Goal: Task Accomplishment & Management: Manage account settings

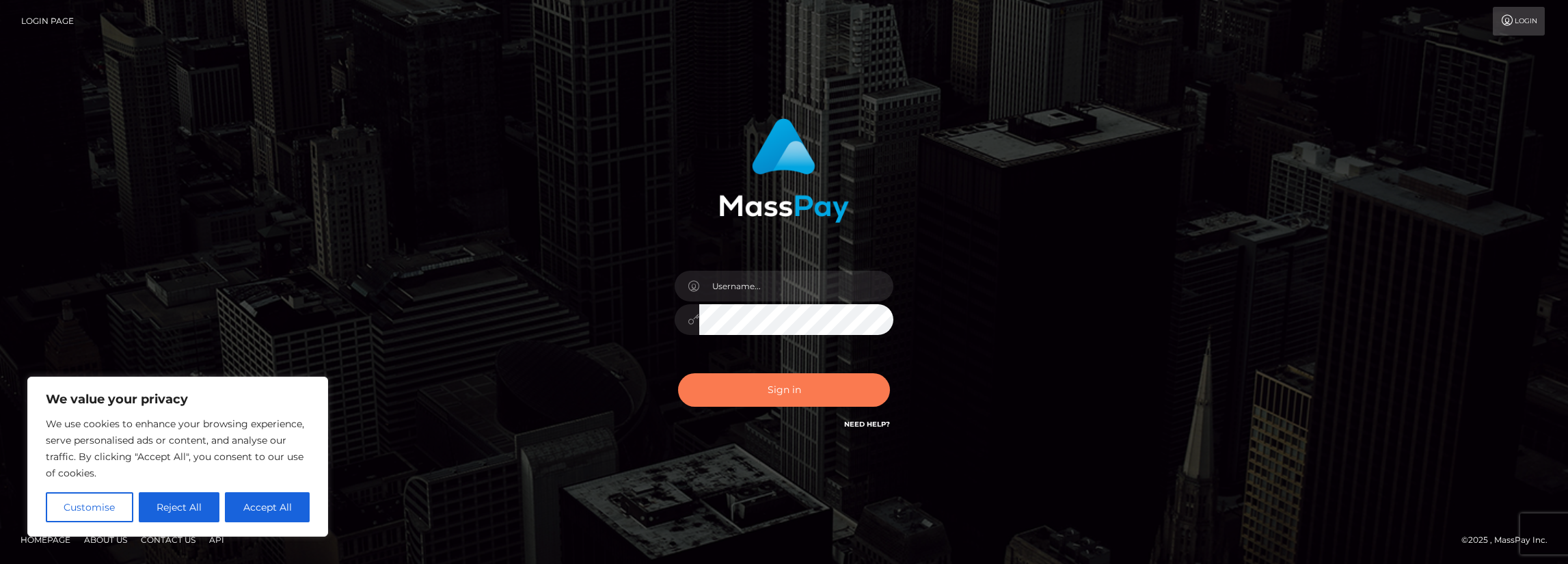
click at [806, 392] on button "Sign in" at bounding box center [784, 389] width 212 height 34
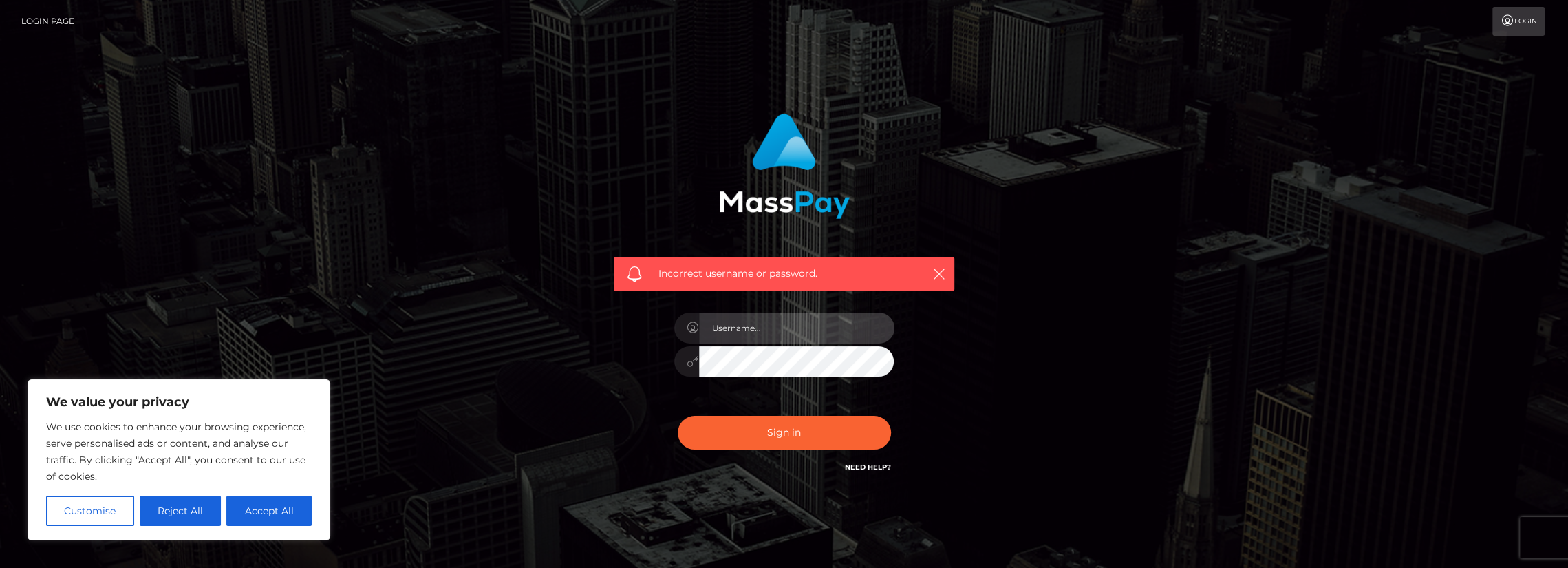
click at [760, 323] on input "text" at bounding box center [797, 327] width 195 height 31
type input "lynnunlimited@yahoo.com"
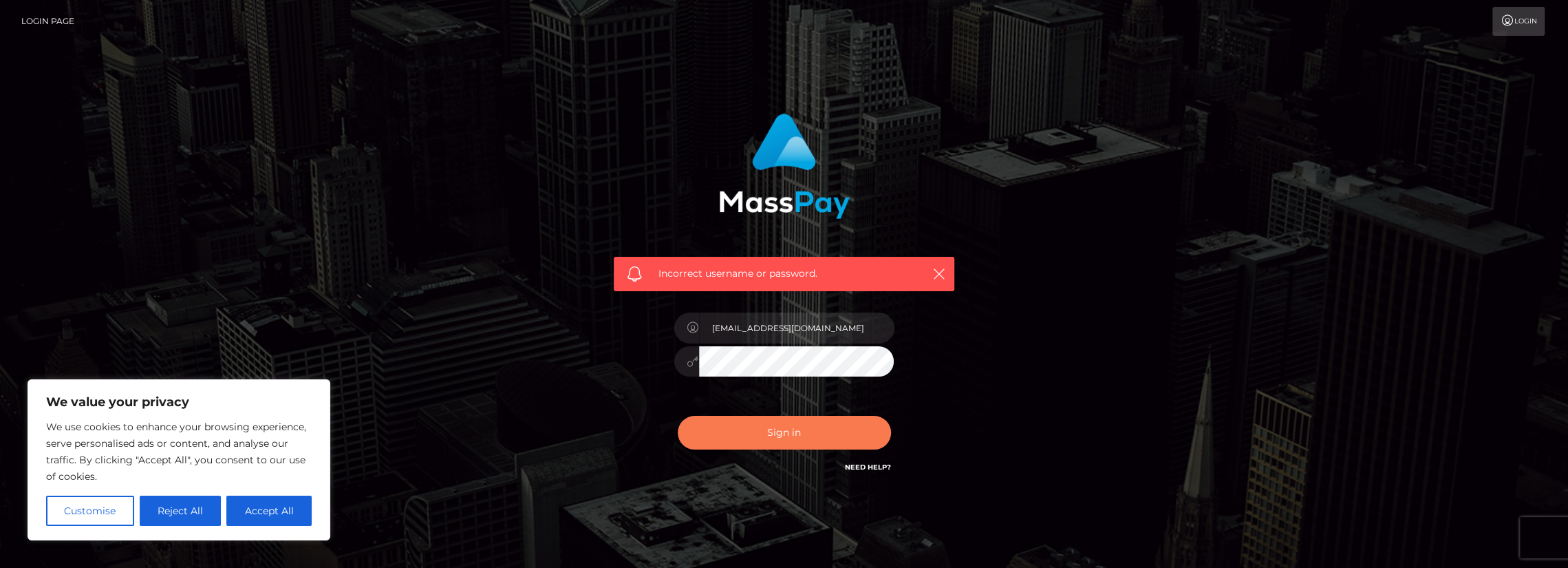
click at [781, 432] on button "Sign in" at bounding box center [784, 432] width 213 height 34
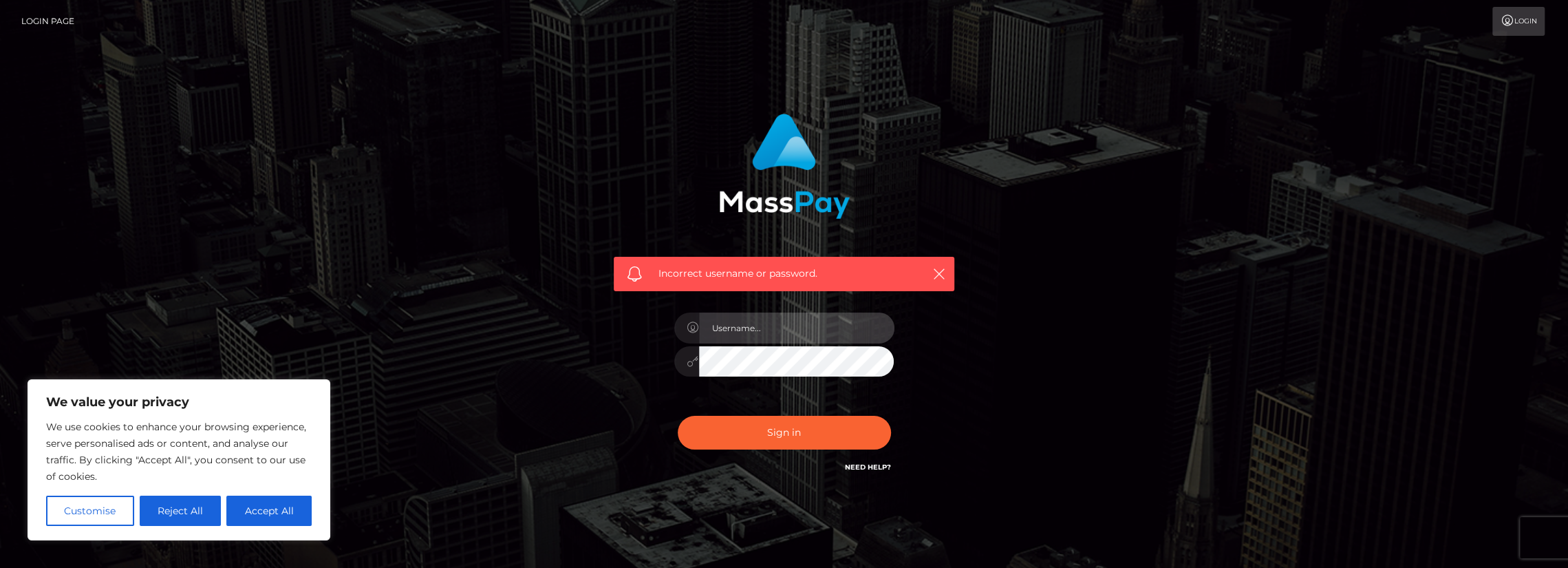
click at [721, 332] on input "text" at bounding box center [797, 327] width 195 height 31
type input "lynnunlimited@yahoo.com"
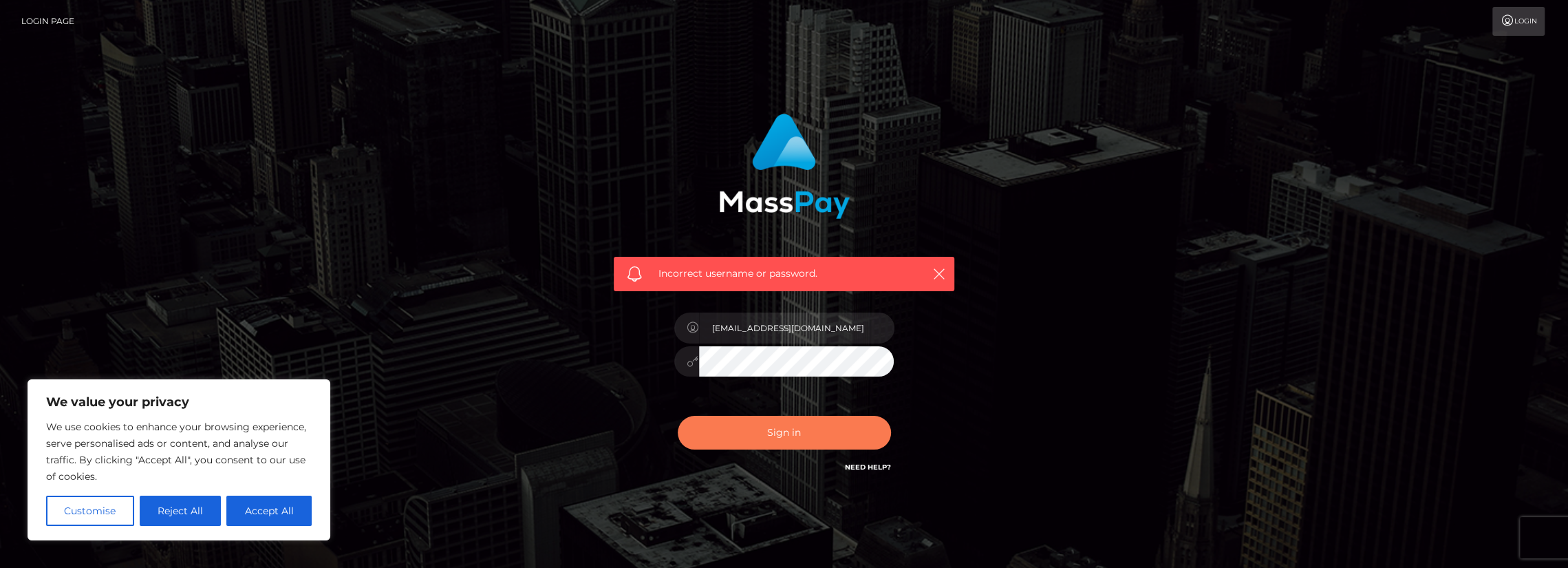
click at [801, 425] on button "Sign in" at bounding box center [784, 432] width 213 height 34
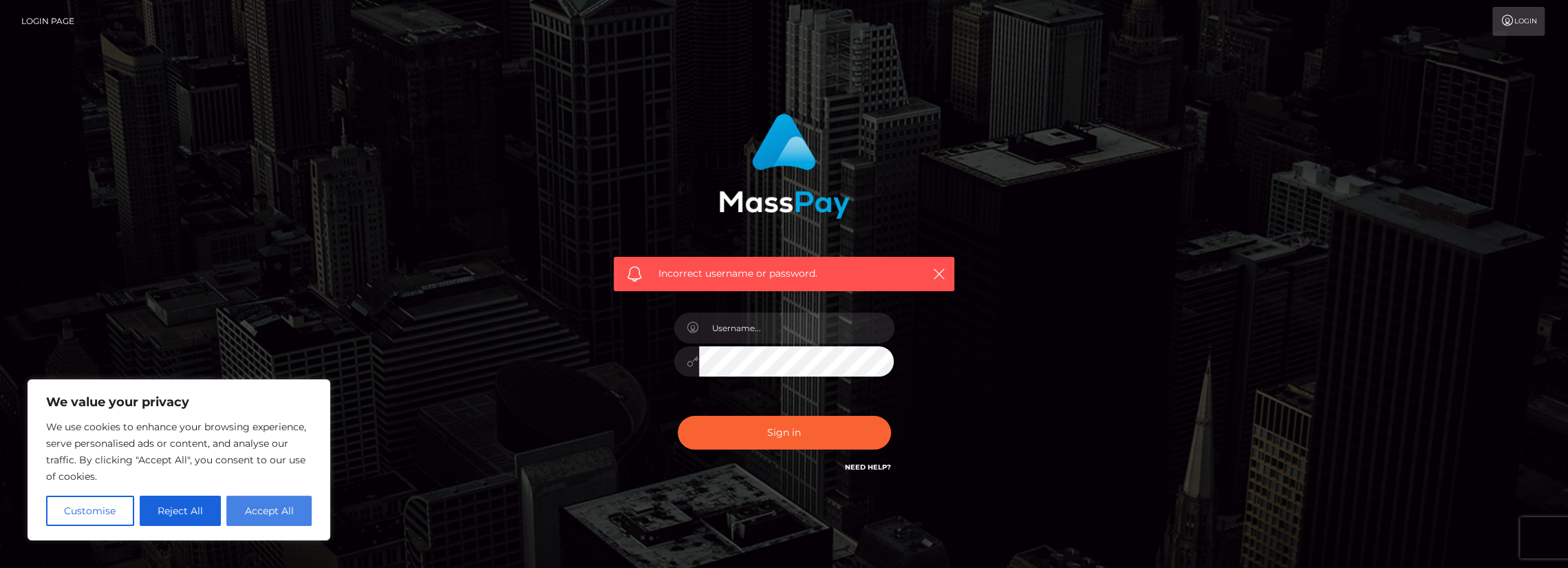
click at [260, 516] on button "Accept All" at bounding box center [269, 511] width 85 height 31
checkbox input "true"
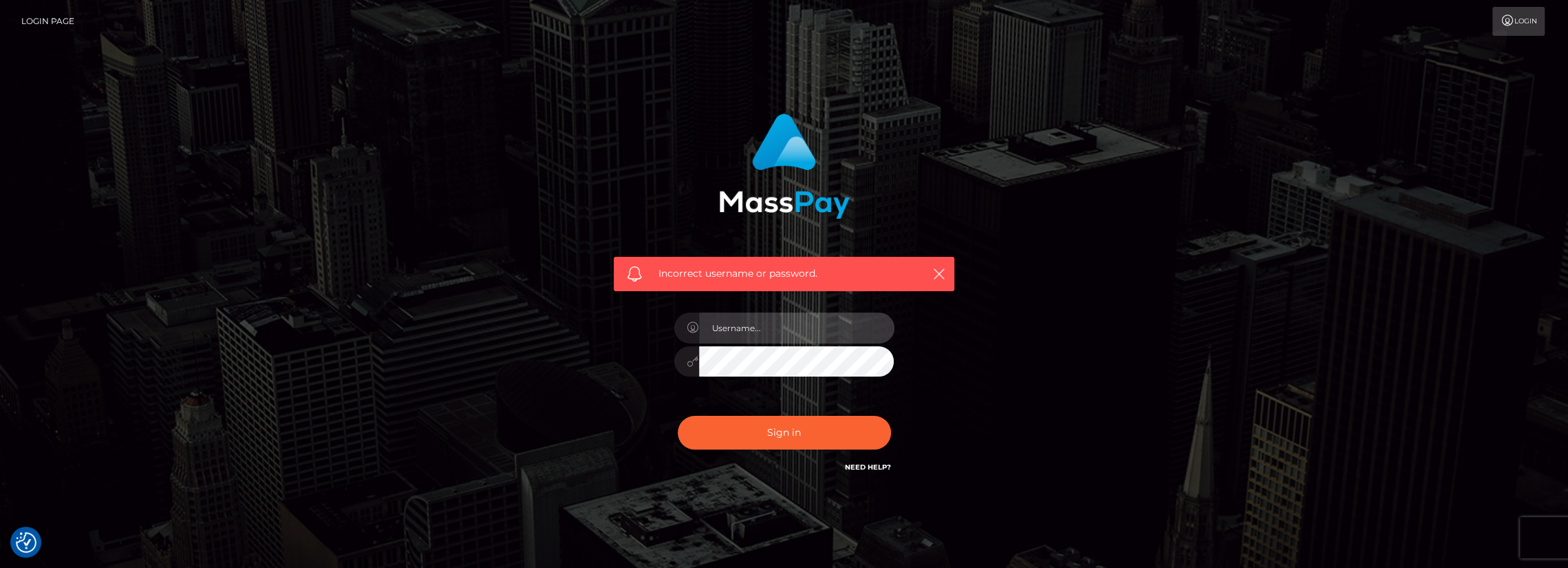
click at [831, 339] on input "text" at bounding box center [797, 327] width 195 height 31
drag, startPoint x: 831, startPoint y: 325, endPoint x: 768, endPoint y: 336, distance: 64.0
click at [768, 336] on input "[EMAIL_ADDRESS][DOMAIN_NAME]" at bounding box center [797, 327] width 195 height 31
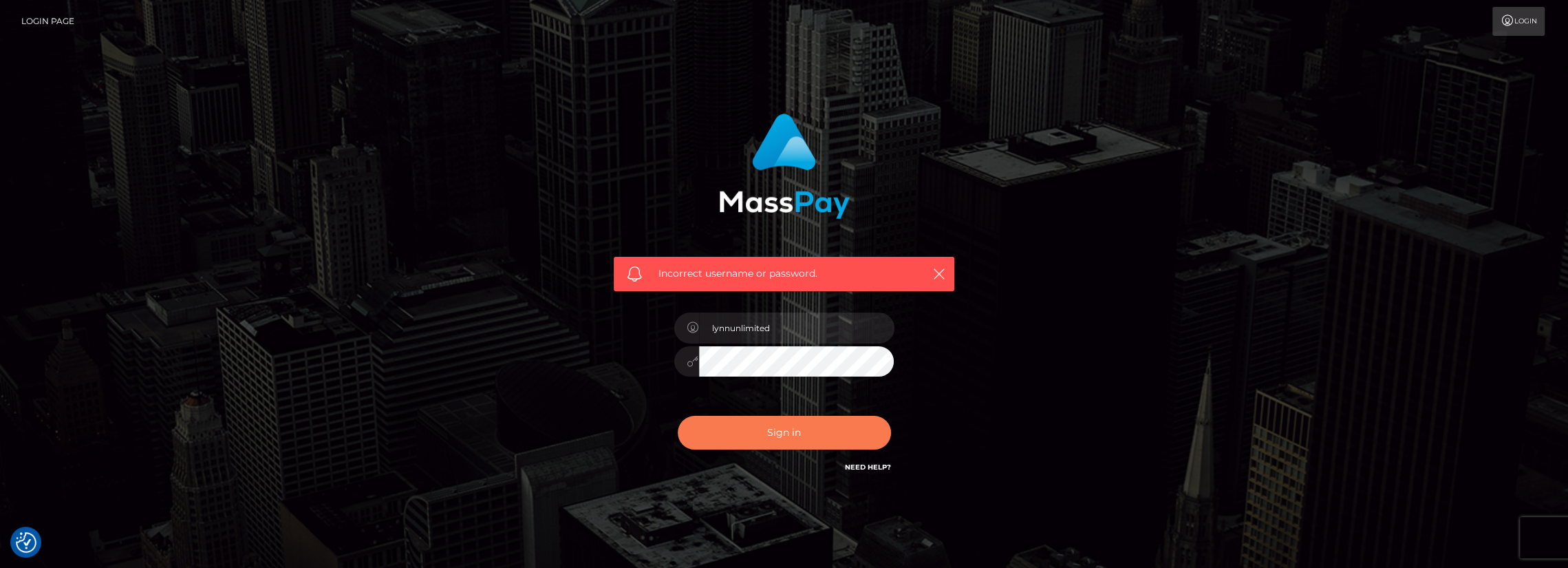
type input "lynnunlimited"
click at [764, 435] on button "Sign in" at bounding box center [784, 432] width 213 height 34
click at [856, 465] on link "Need Help?" at bounding box center [868, 466] width 46 height 9
click at [1095, 460] on div "Incorrect username or password." at bounding box center [784, 300] width 784 height 396
click at [940, 269] on icon "button" at bounding box center [939, 274] width 14 height 14
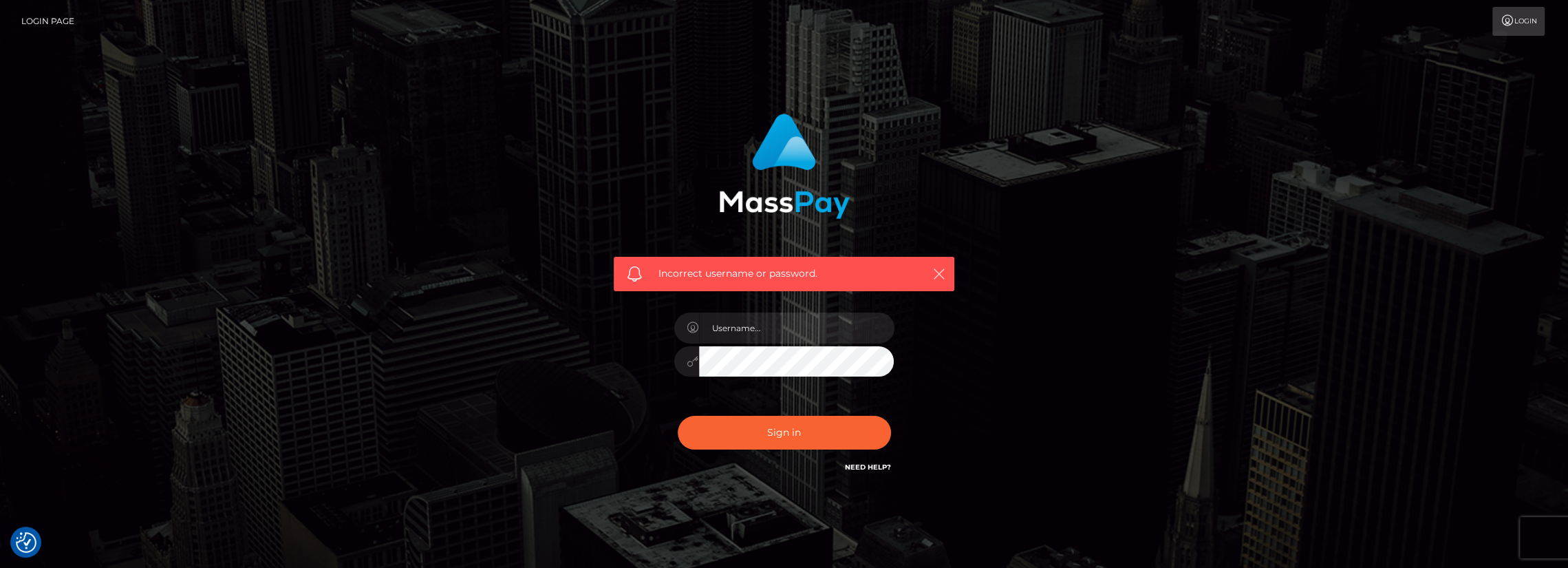
click at [934, 277] on icon "button" at bounding box center [939, 274] width 14 height 14
click at [57, 24] on link "Login Page" at bounding box center [48, 22] width 53 height 29
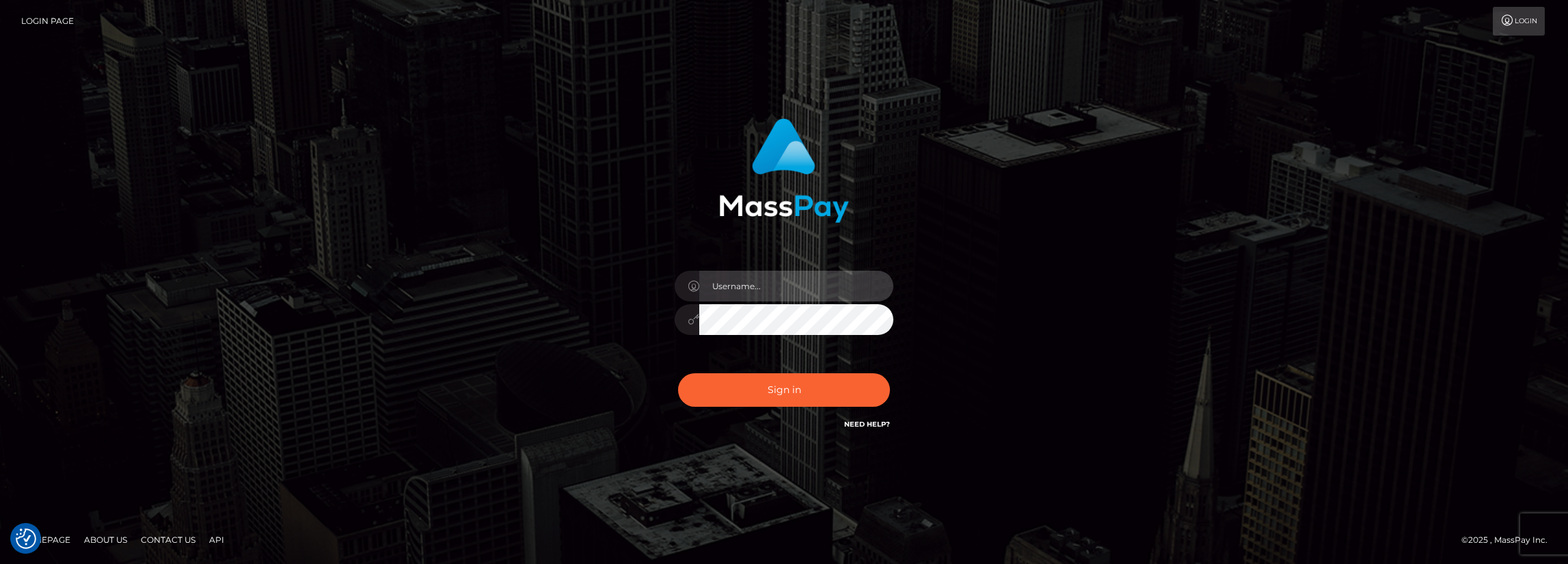
click at [779, 290] on input "text" at bounding box center [796, 286] width 194 height 31
type input "[EMAIL_ADDRESS][DOMAIN_NAME]"
click at [782, 390] on button "Sign in" at bounding box center [784, 389] width 212 height 34
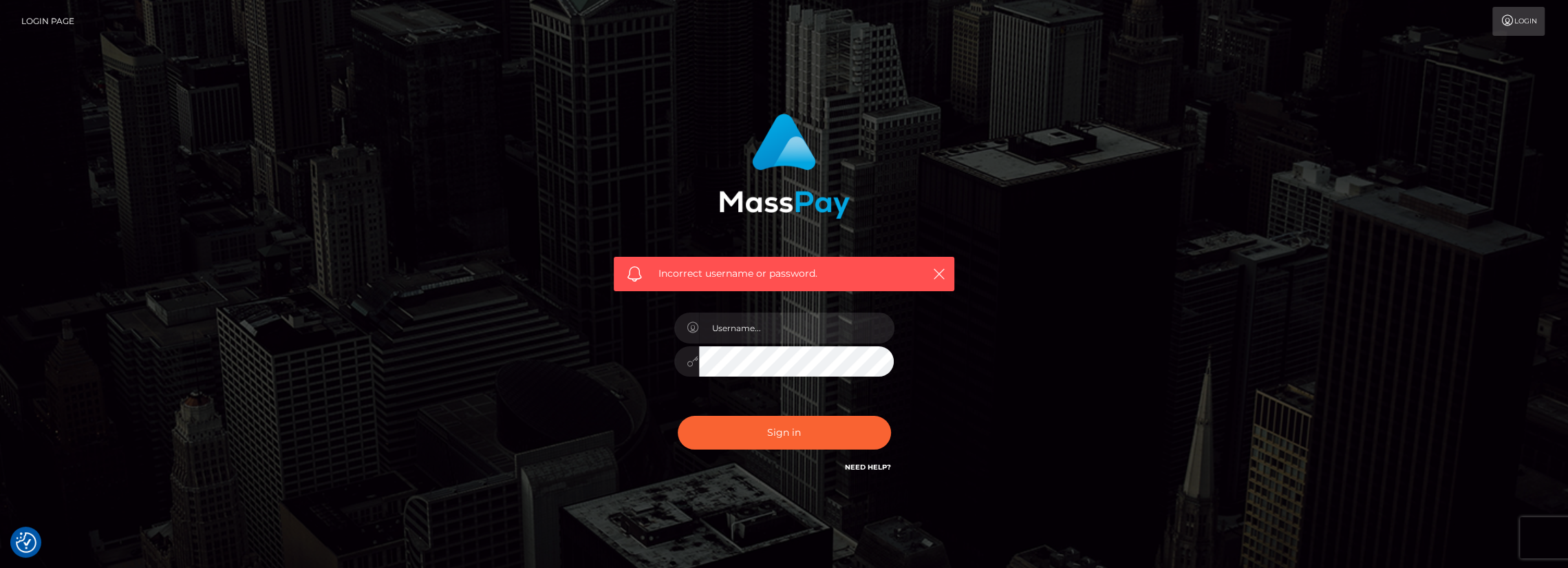
click at [861, 464] on link "Need Help?" at bounding box center [868, 466] width 46 height 9
click at [774, 318] on input "text" at bounding box center [797, 327] width 195 height 31
type input "lynnunlimited@yahoo.com"
click at [763, 437] on button "Sign in" at bounding box center [784, 432] width 213 height 34
click at [869, 464] on link "Need Help?" at bounding box center [868, 466] width 46 height 9
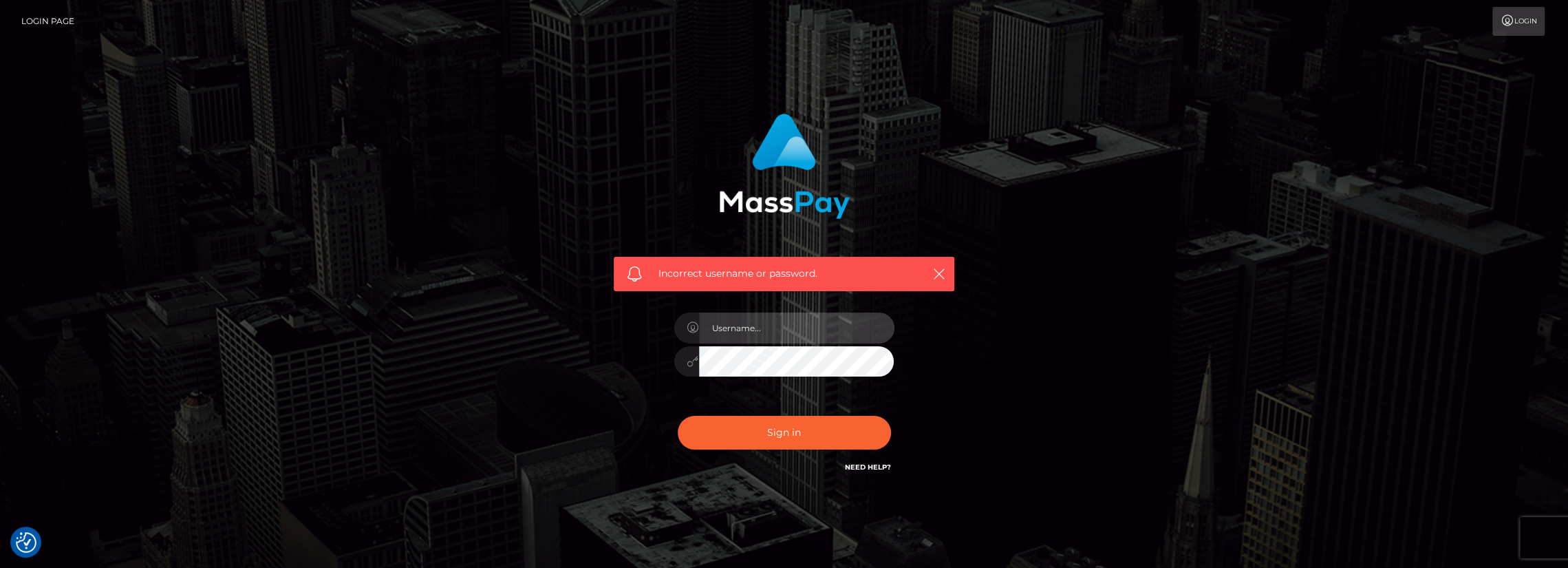
click at [751, 317] on input "text" at bounding box center [797, 327] width 195 height 31
type input "lynnunlimited@yahoo.com"
click at [848, 329] on input "lynnunlimited@yahoo.com" at bounding box center [797, 327] width 195 height 31
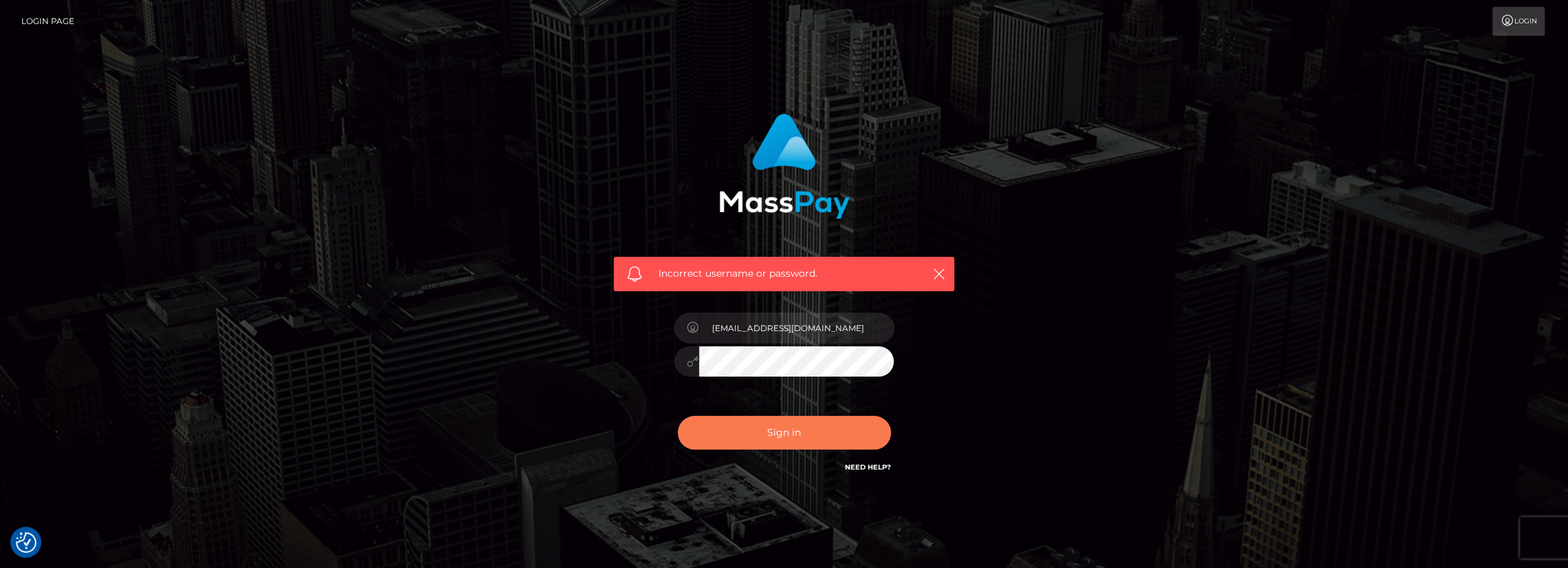
click at [782, 430] on button "Sign in" at bounding box center [784, 432] width 213 height 34
click at [863, 467] on link "Need Help?" at bounding box center [868, 466] width 46 height 9
click at [787, 168] on img at bounding box center [784, 165] width 131 height 105
click at [821, 112] on div "Incorrect username or password." at bounding box center [784, 197] width 361 height 188
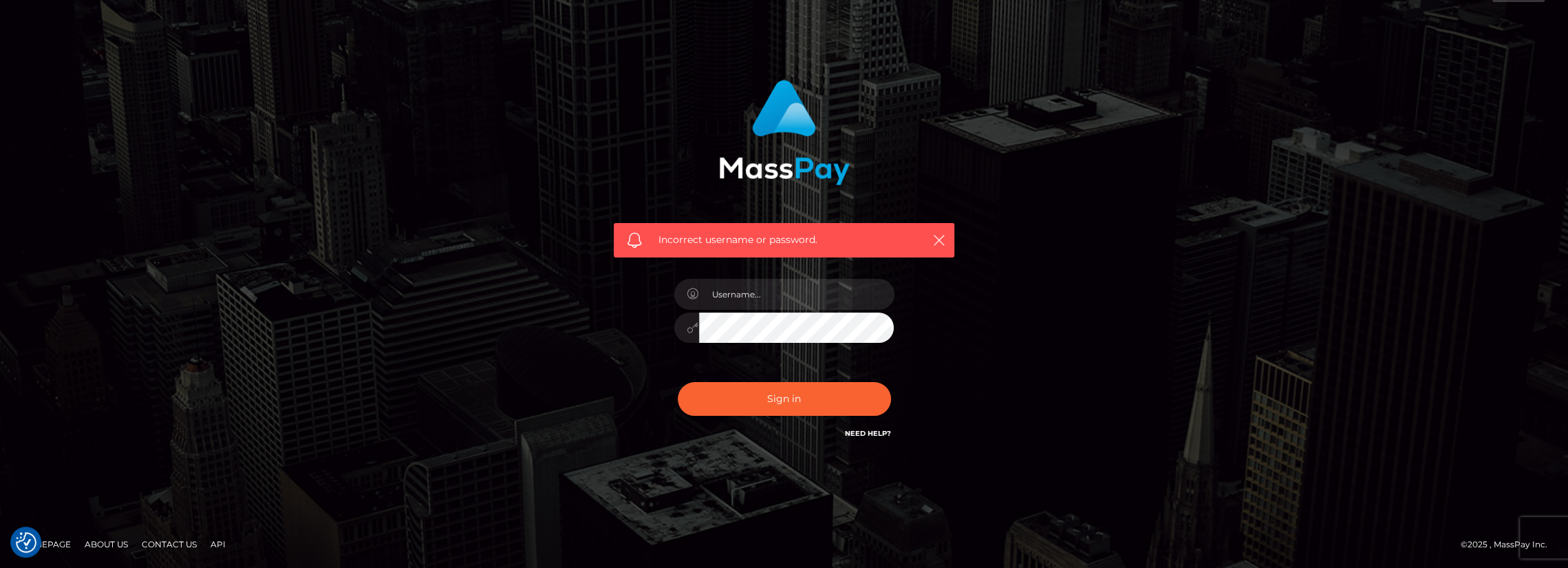
click at [174, 542] on link "Contact Us" at bounding box center [169, 544] width 66 height 22
click at [168, 546] on link "Contact Us" at bounding box center [169, 544] width 66 height 22
